Goal: Check status

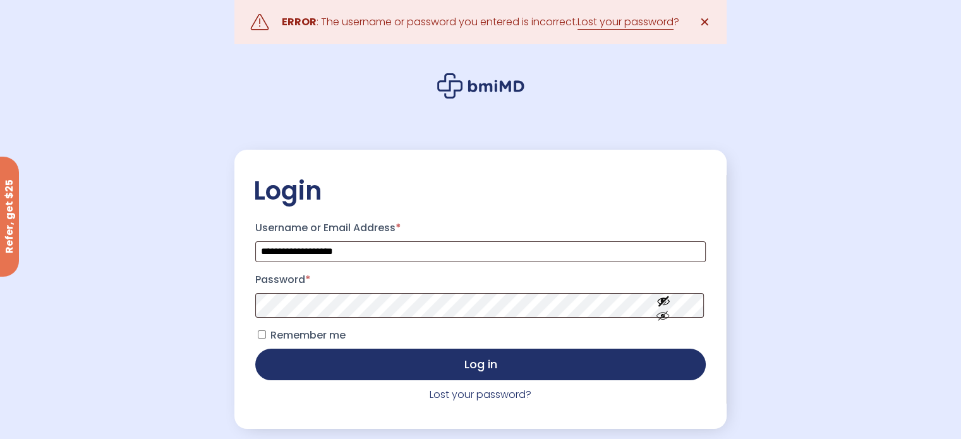
click at [805, 336] on div "**********" at bounding box center [480, 251] width 961 height 502
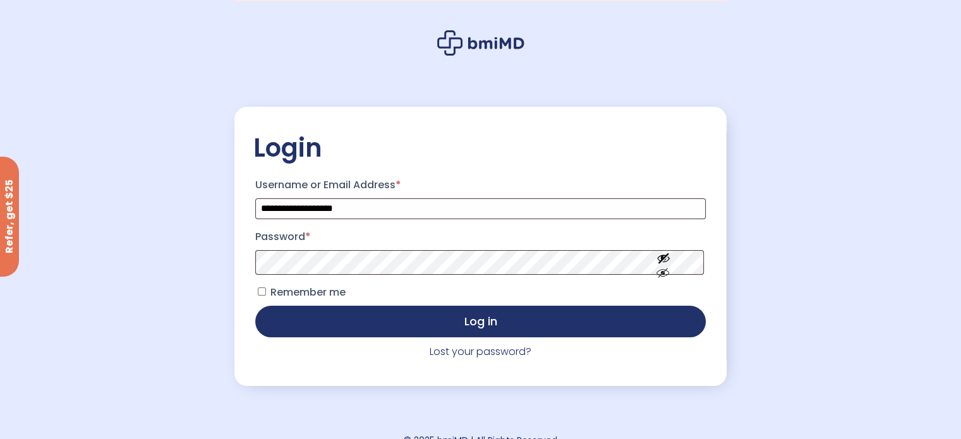
scroll to position [63, 0]
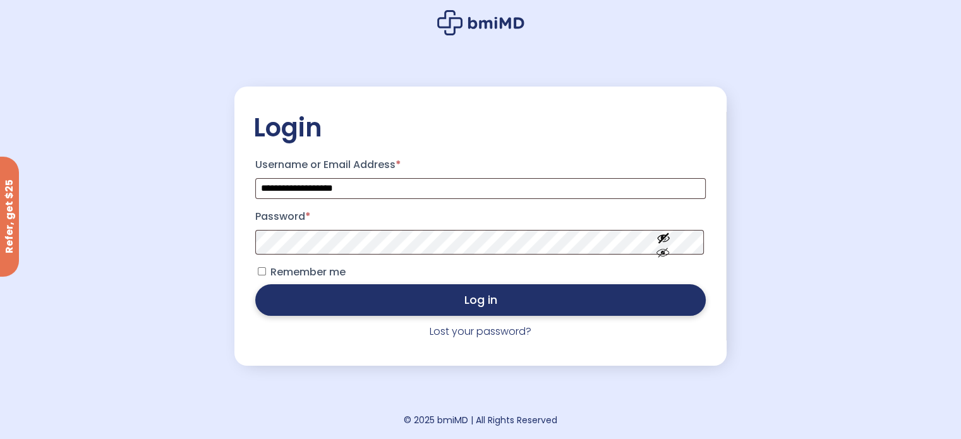
click at [480, 303] on button "Log in" at bounding box center [480, 300] width 450 height 32
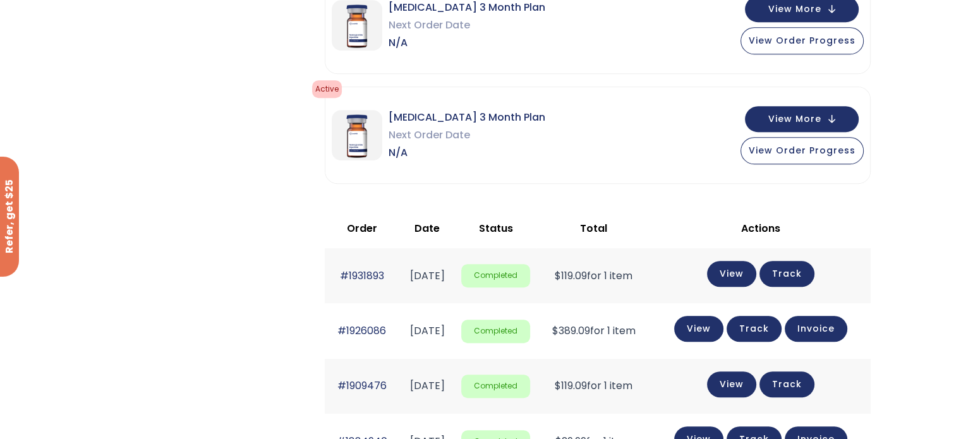
scroll to position [622, 0]
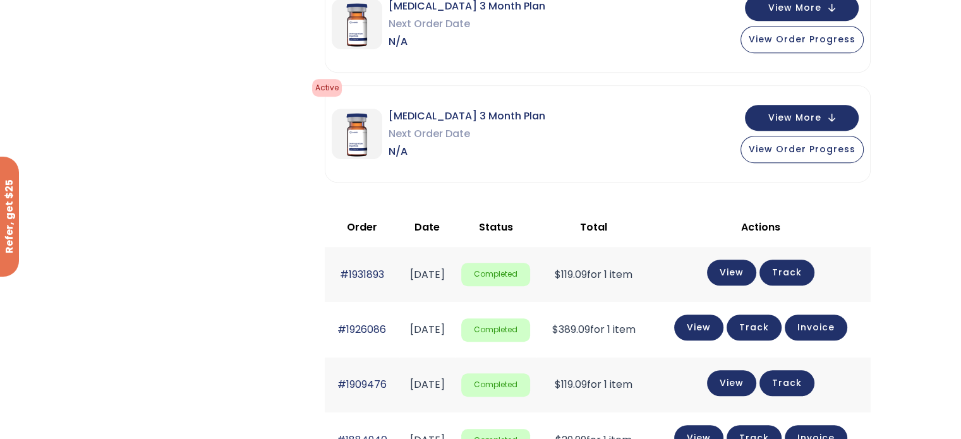
click at [806, 270] on link "Track" at bounding box center [786, 273] width 55 height 26
click at [802, 264] on link "Track" at bounding box center [786, 273] width 55 height 26
click at [801, 276] on link "Track" at bounding box center [786, 273] width 55 height 26
